Goal: Information Seeking & Learning: Find specific fact

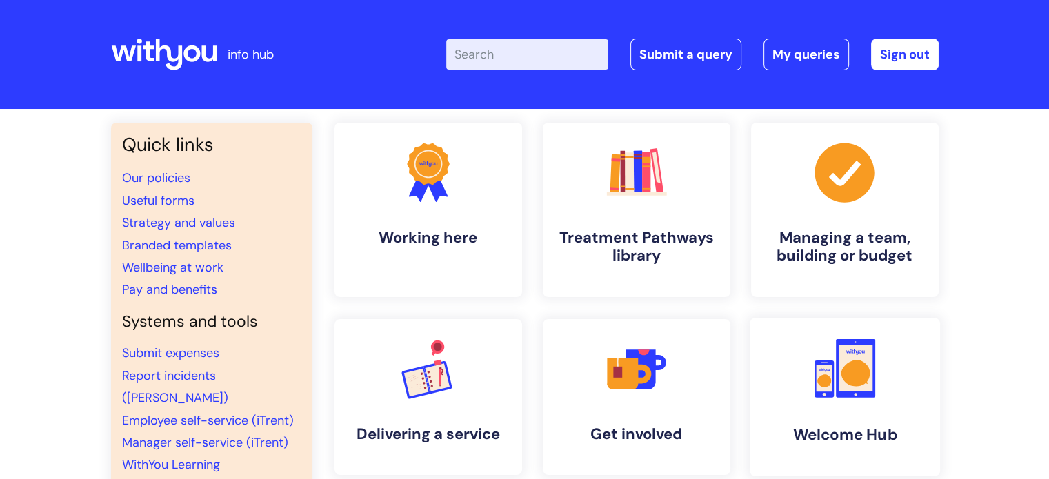
click at [866, 370] on icon at bounding box center [855, 373] width 29 height 26
click at [516, 59] on input "Enter your search term here..." at bounding box center [527, 54] width 162 height 30
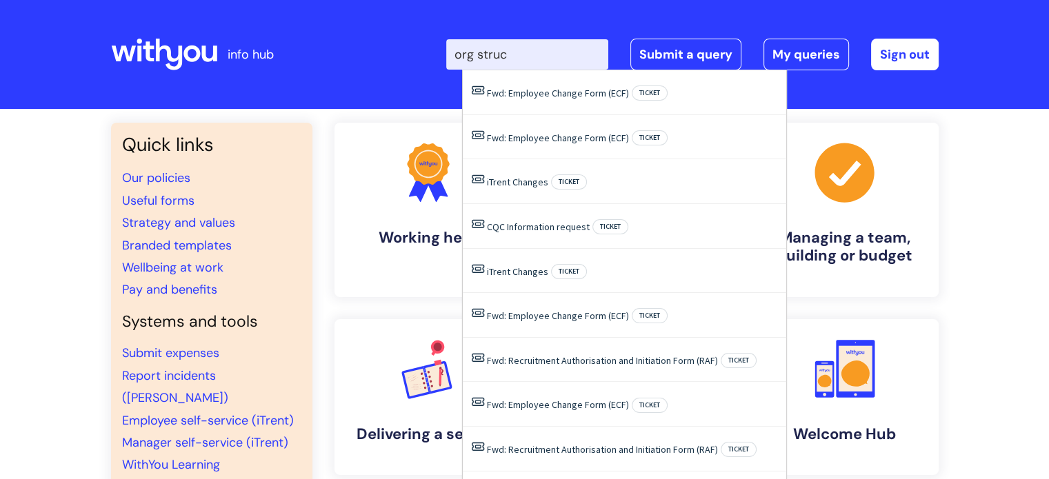
type input "org struct"
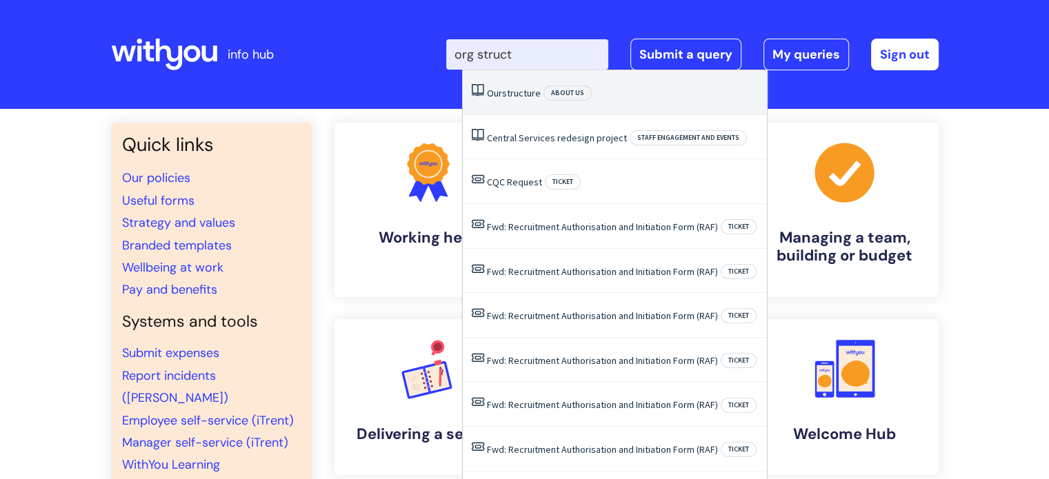
click at [512, 99] on span "structure" at bounding box center [521, 93] width 39 height 12
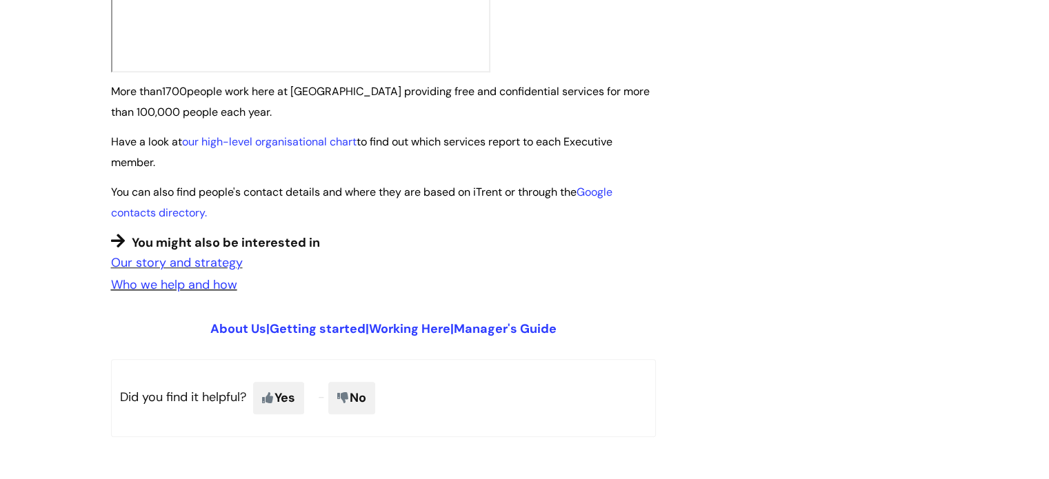
scroll to position [1043, 0]
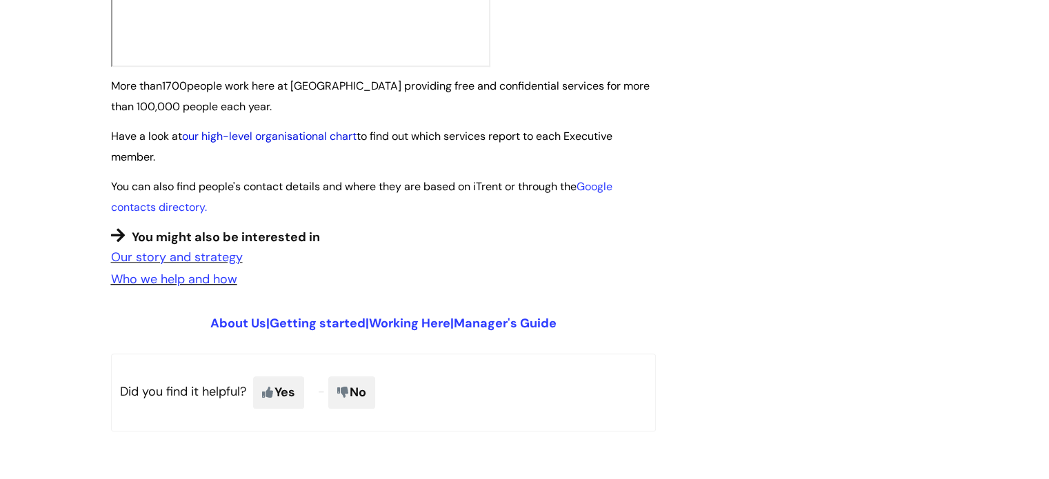
click at [289, 129] on link "our high-level organisational chart" at bounding box center [269, 136] width 175 height 14
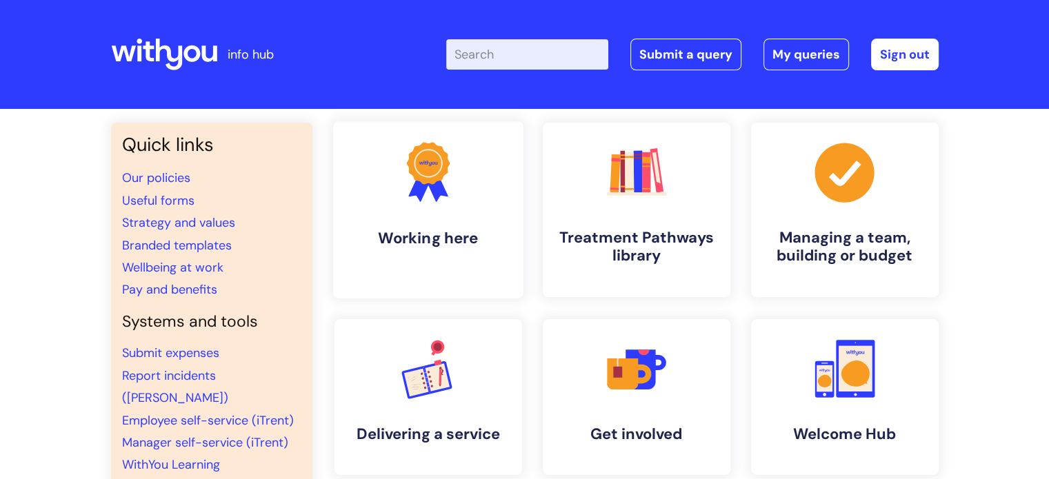
click at [361, 206] on link ".cls-1{fill:#f89b22;}.cls-1,.cls-2,.cls-3{stroke-width:0px;}.cls-2{fill:#2d3cff…" at bounding box center [428, 209] width 190 height 177
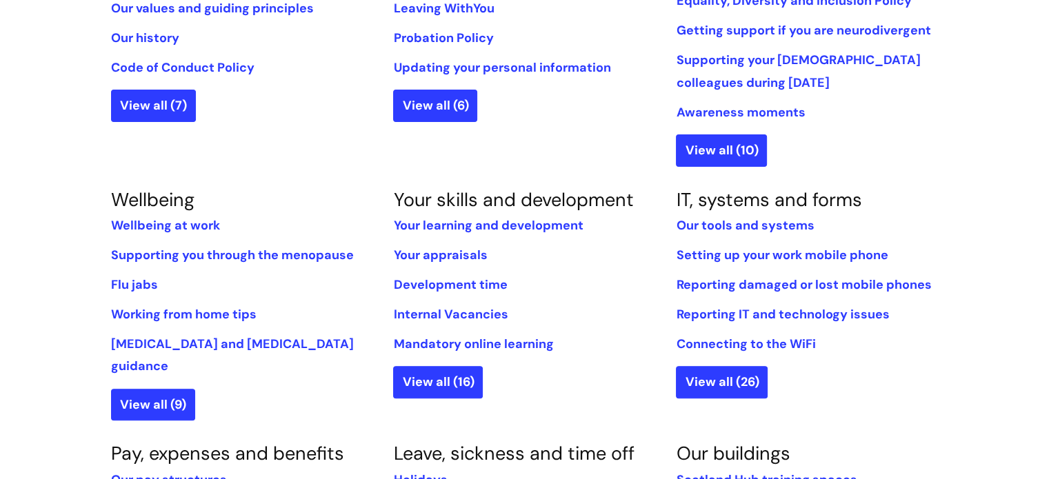
scroll to position [432, 0]
